Goal: Register for event/course

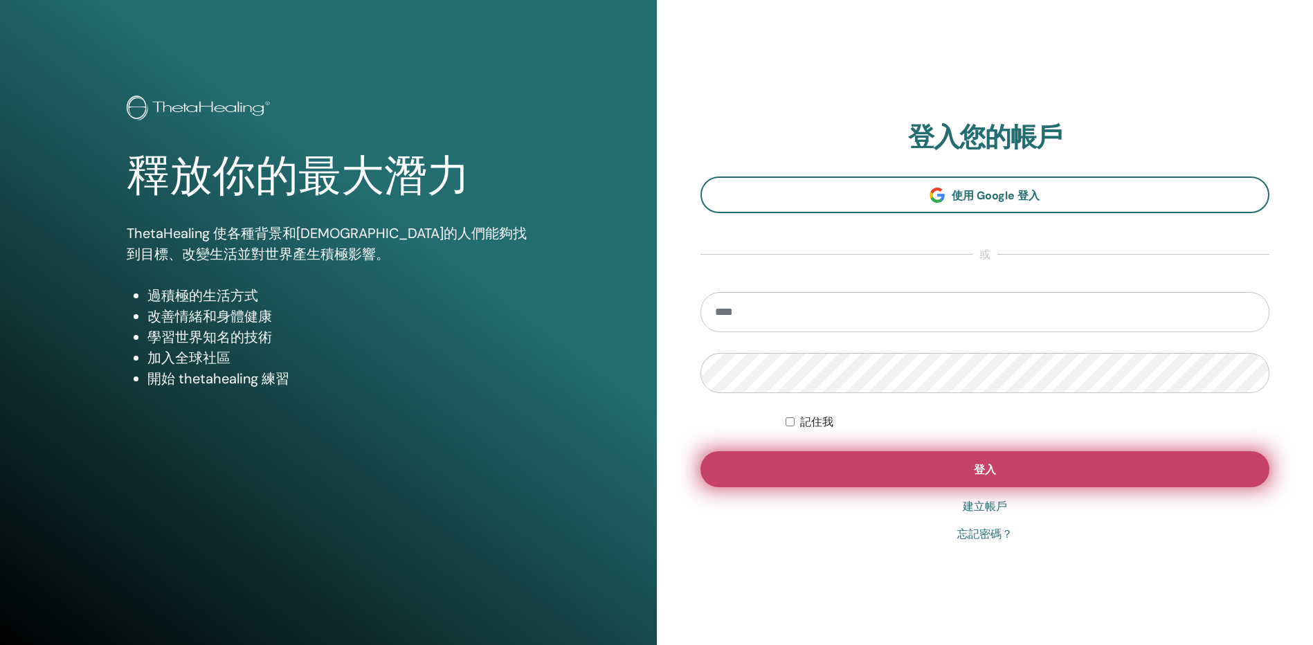
type input "**********"
click at [903, 461] on button "登入" at bounding box center [986, 469] width 570 height 36
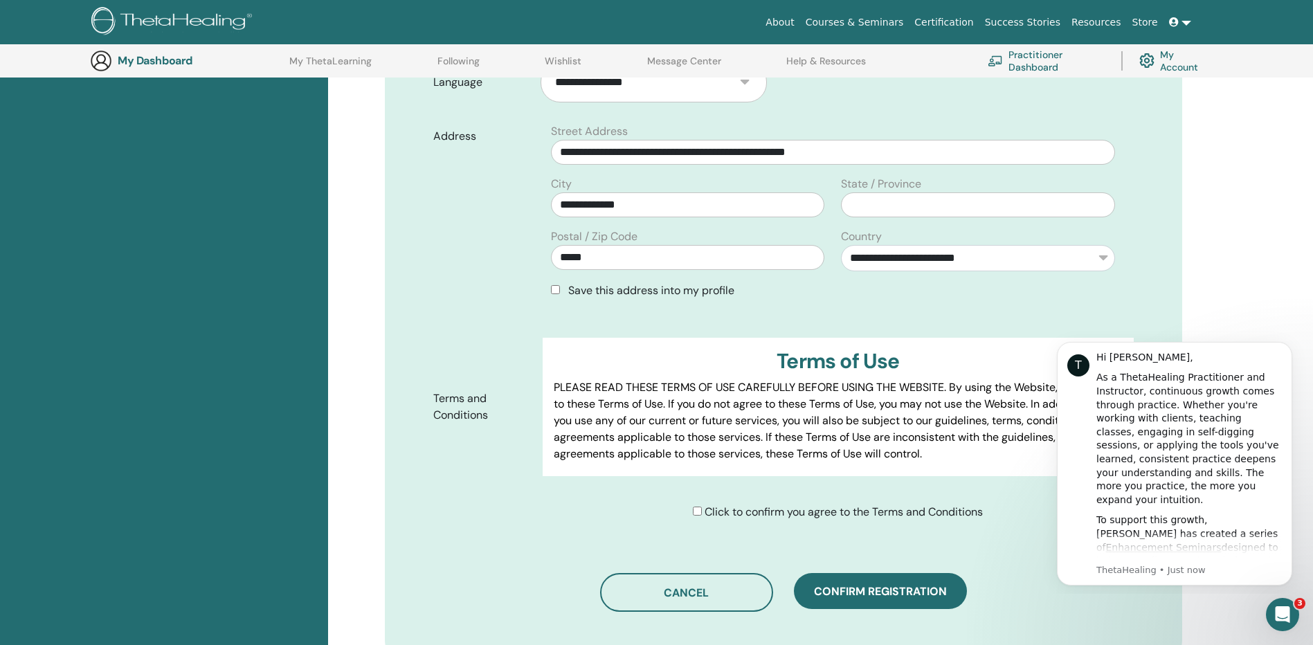
scroll to position [449, 0]
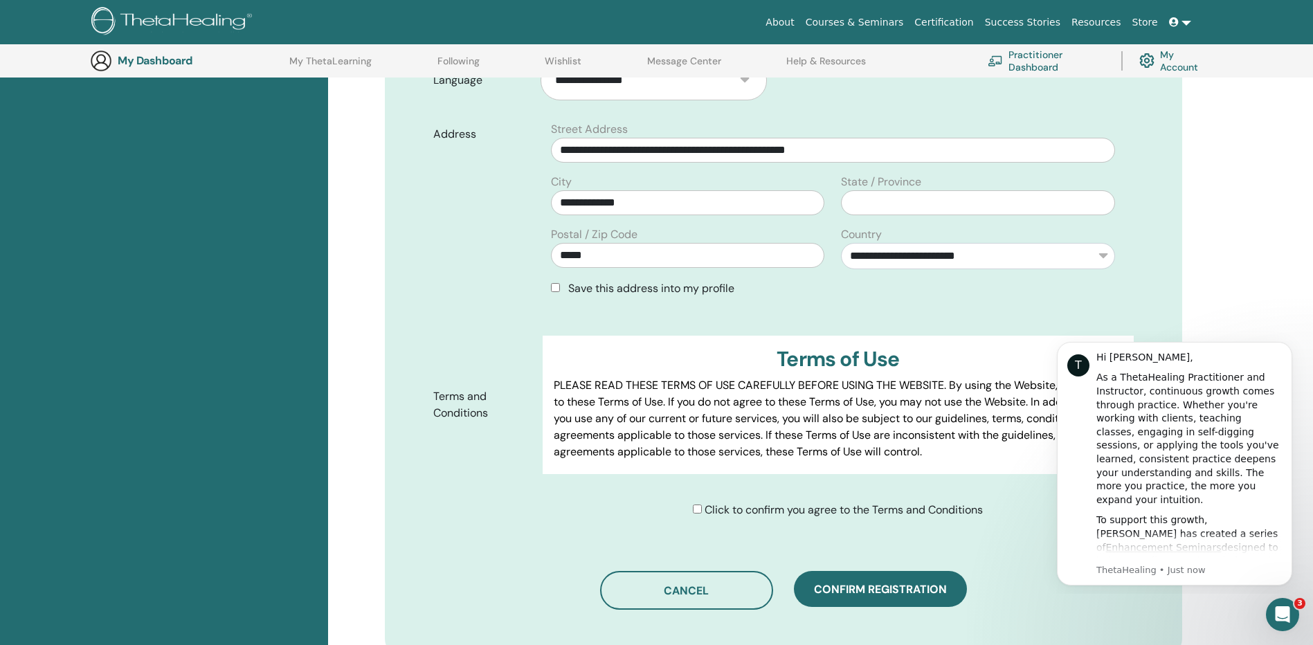
click at [688, 502] on div "Click to confirm you agree to the Terms and Conditions" at bounding box center [843, 510] width 601 height 17
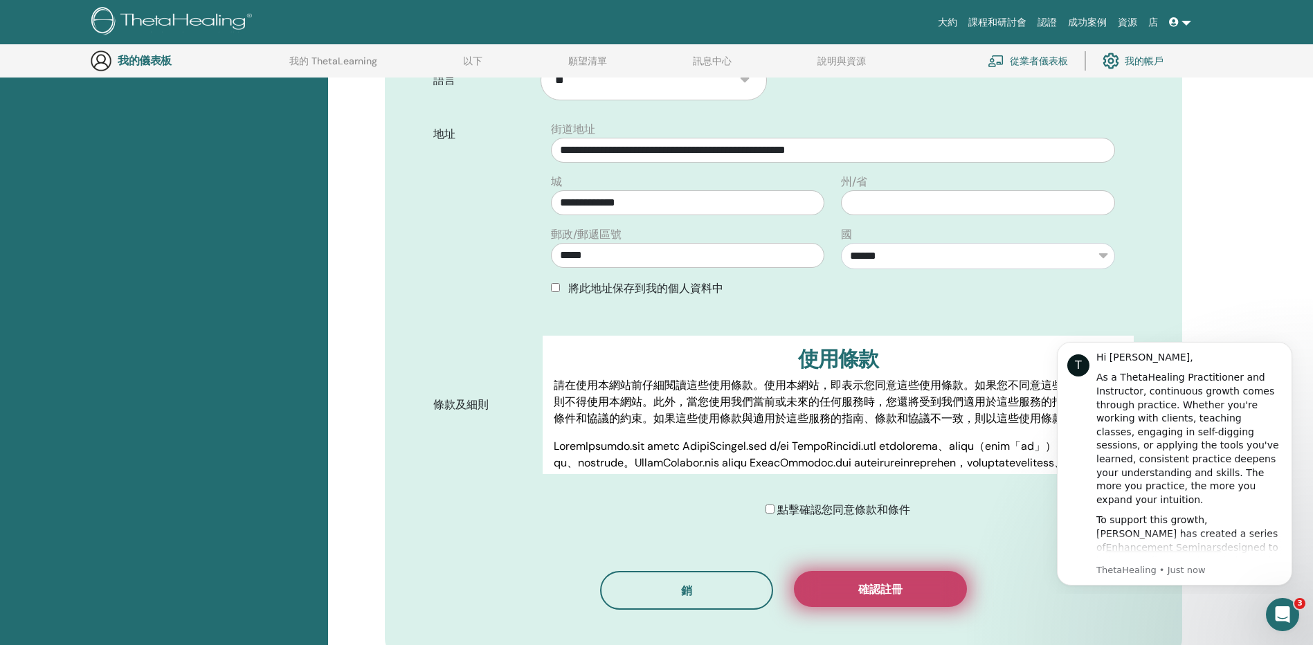
click at [943, 572] on button "確認註冊" at bounding box center [880, 589] width 173 height 36
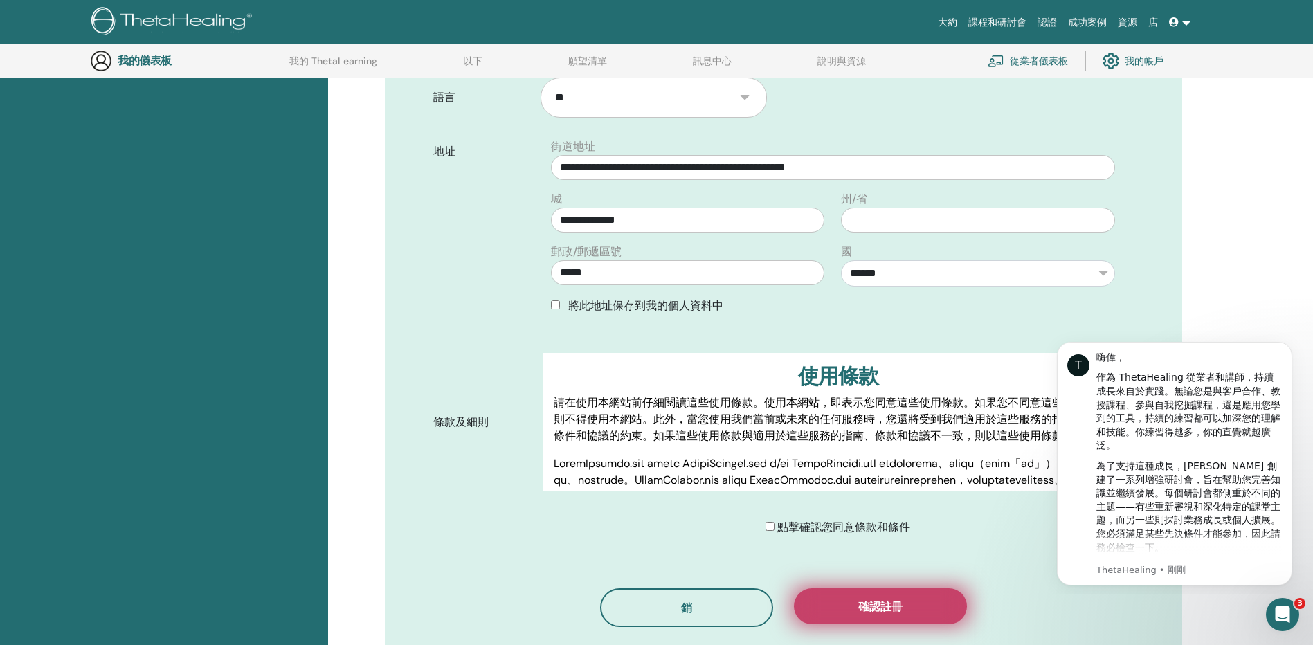
click at [897, 600] on span "確認註冊" at bounding box center [880, 607] width 44 height 15
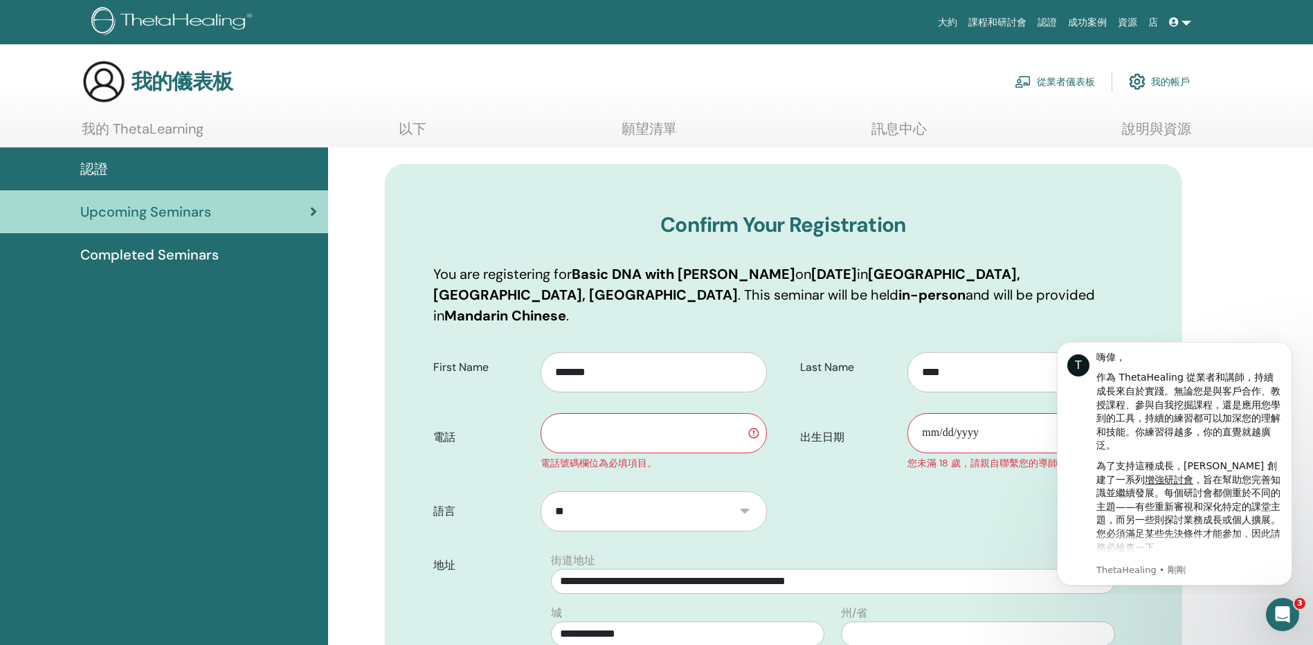
scroll to position [0, 0]
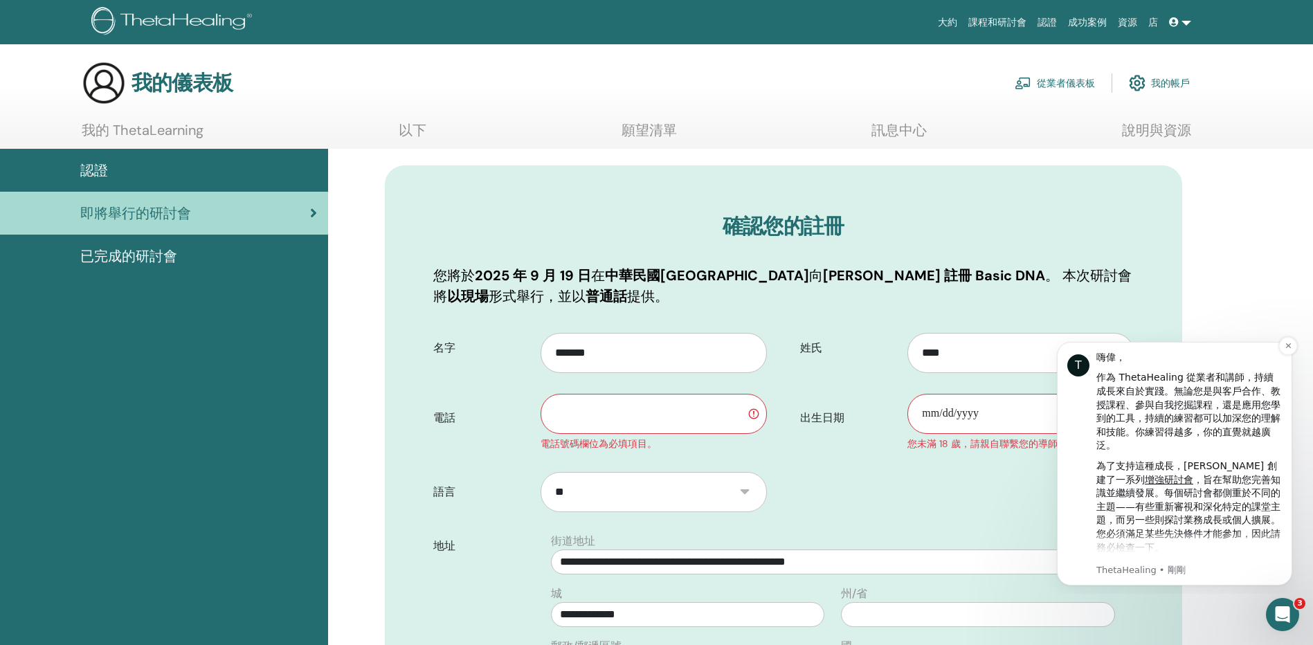
click at [1081, 361] on div "T" at bounding box center [1078, 365] width 22 height 22
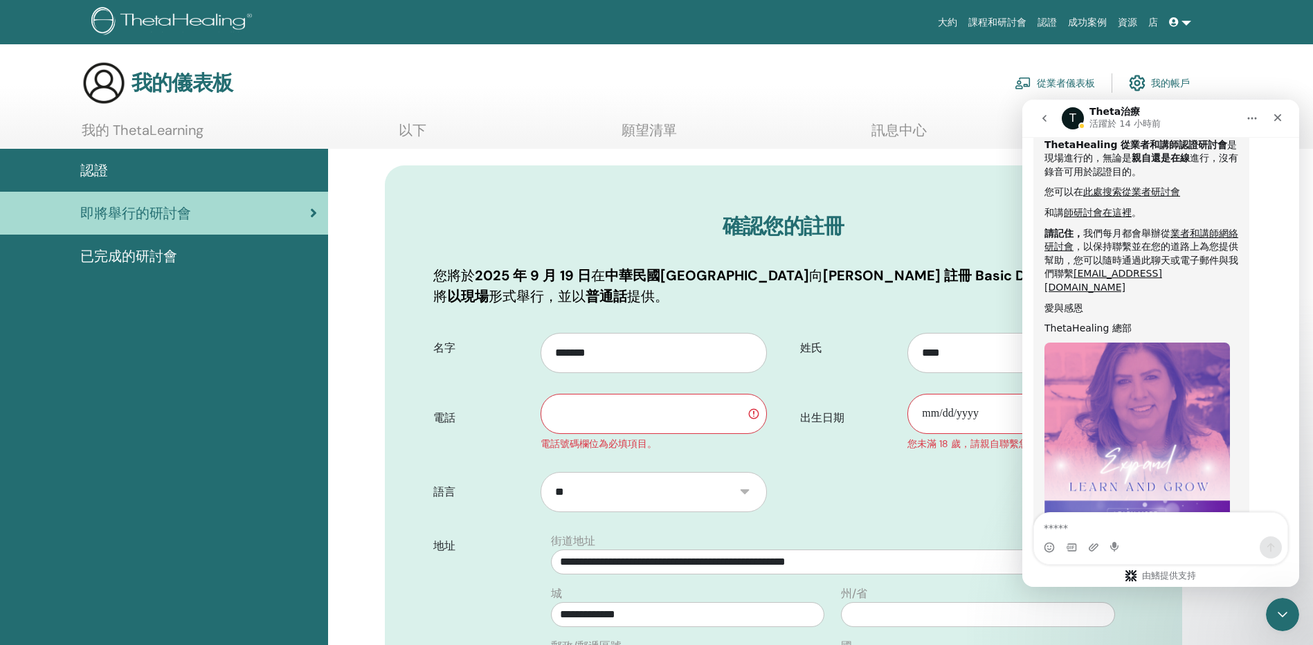
scroll to position [672, 0]
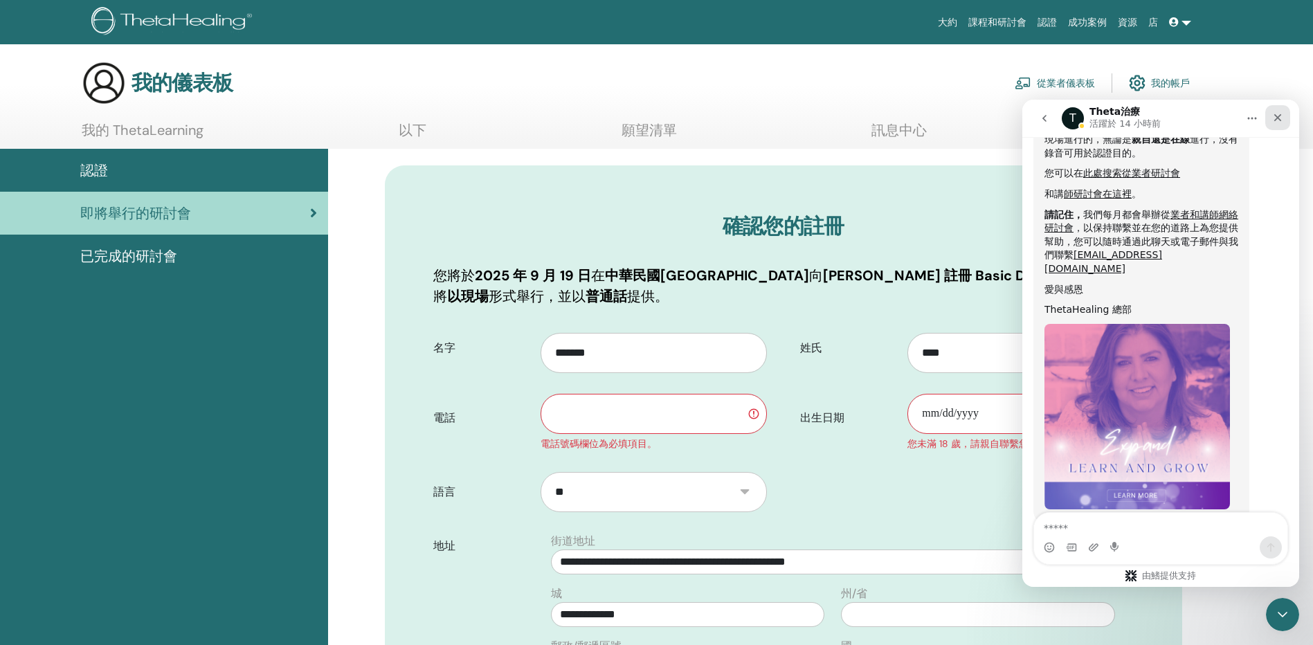
click at [1283, 115] on icon "近" at bounding box center [1277, 117] width 11 height 11
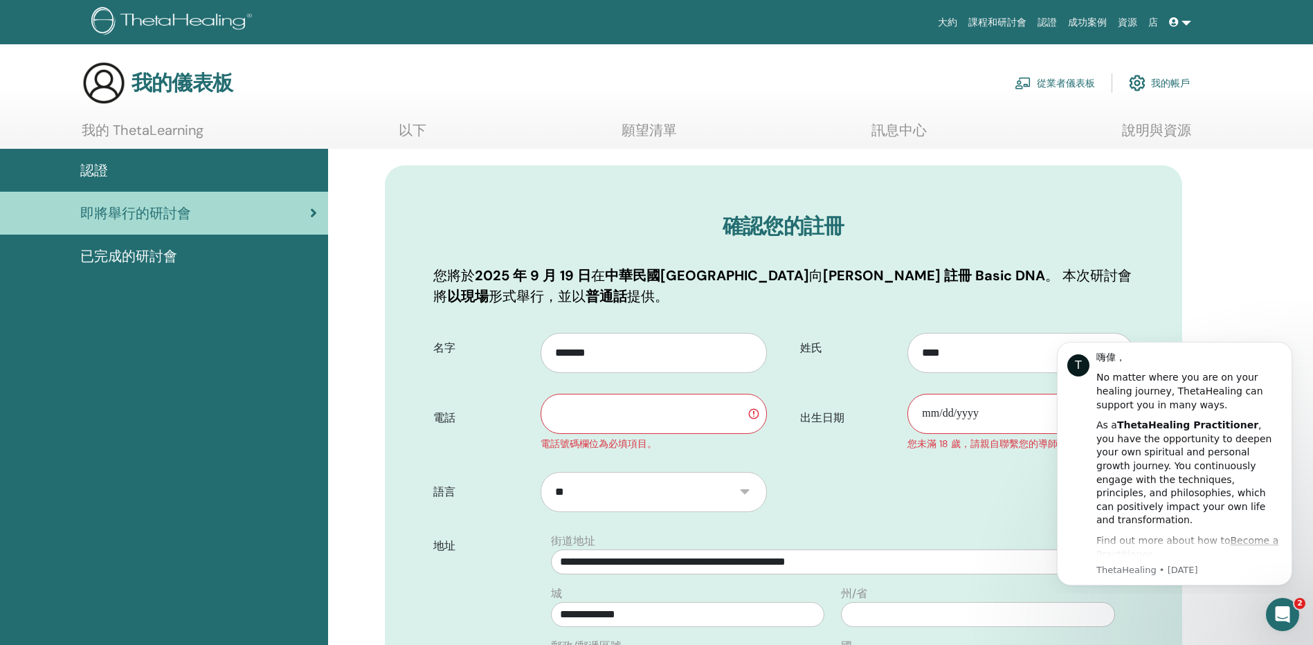
scroll to position [0, 0]
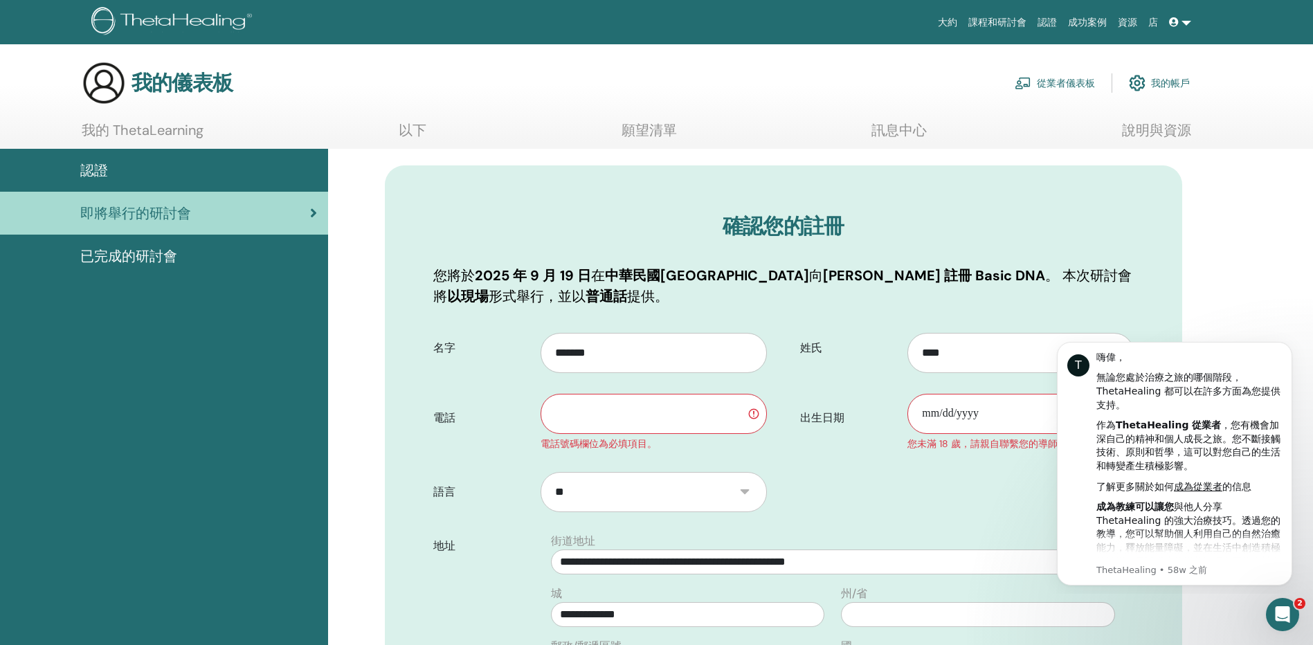
click at [687, 420] on input "text" at bounding box center [654, 414] width 226 height 40
type input "**********"
click at [973, 417] on input "出生日期" at bounding box center [1021, 414] width 226 height 40
click at [926, 413] on input "出生日期" at bounding box center [1021, 414] width 226 height 40
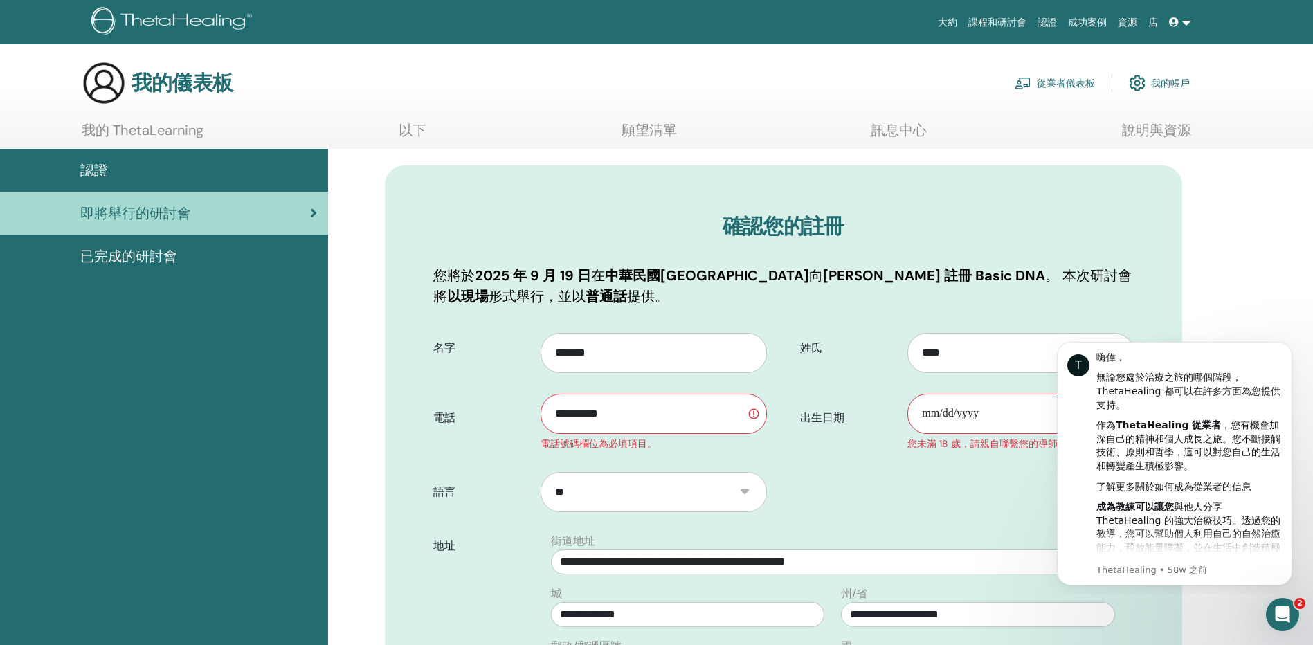
click at [955, 412] on input "出生日期" at bounding box center [1021, 414] width 226 height 40
type input "**********"
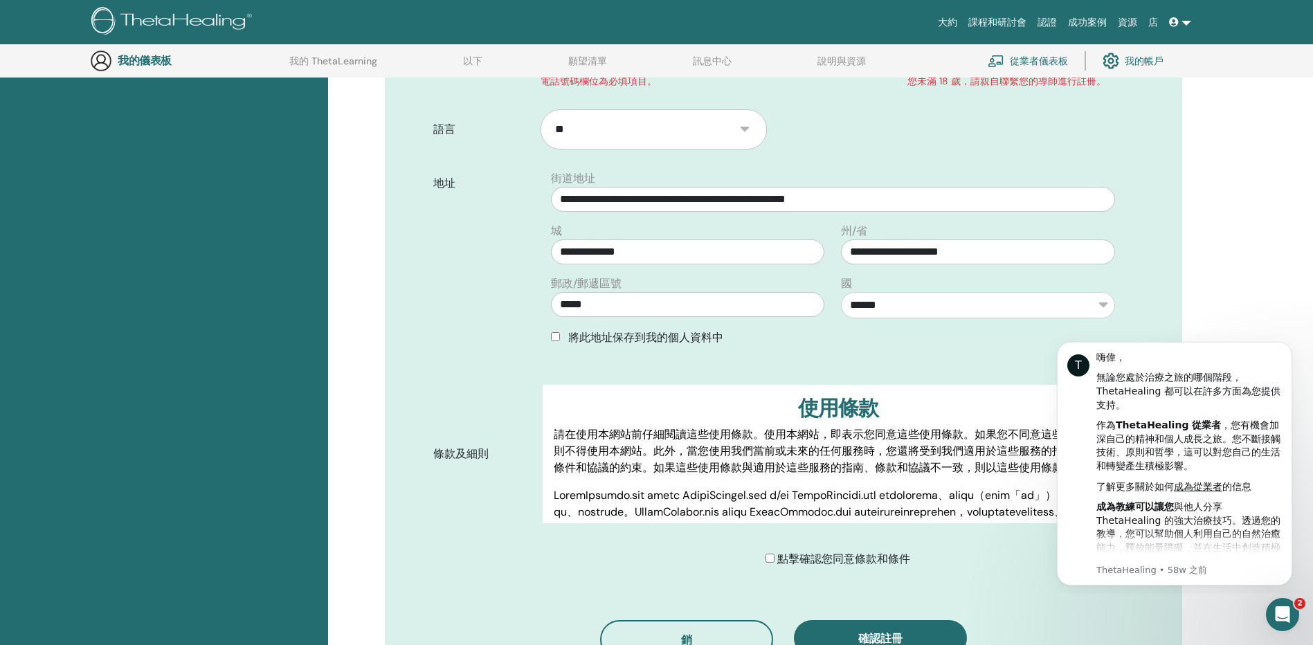
scroll to position [518, 0]
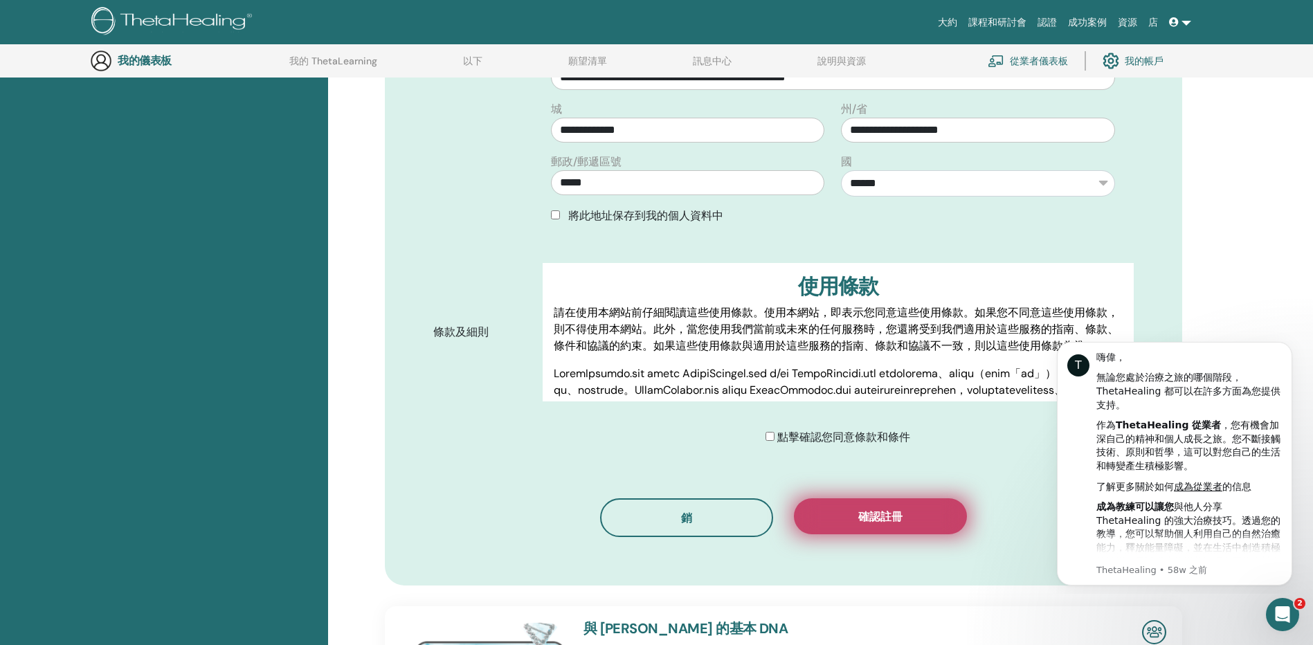
click at [834, 517] on button "確認註冊" at bounding box center [880, 516] width 173 height 36
